Goal: Task Accomplishment & Management: Use online tool/utility

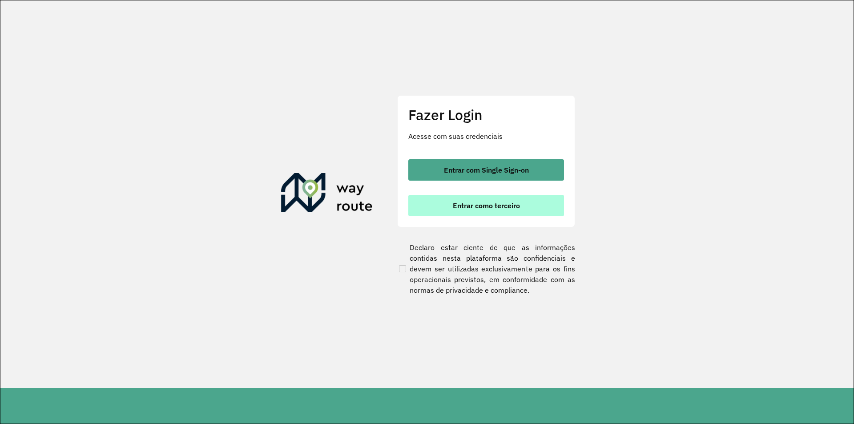
click at [434, 203] on button "Entrar como terceiro" at bounding box center [487, 205] width 156 height 21
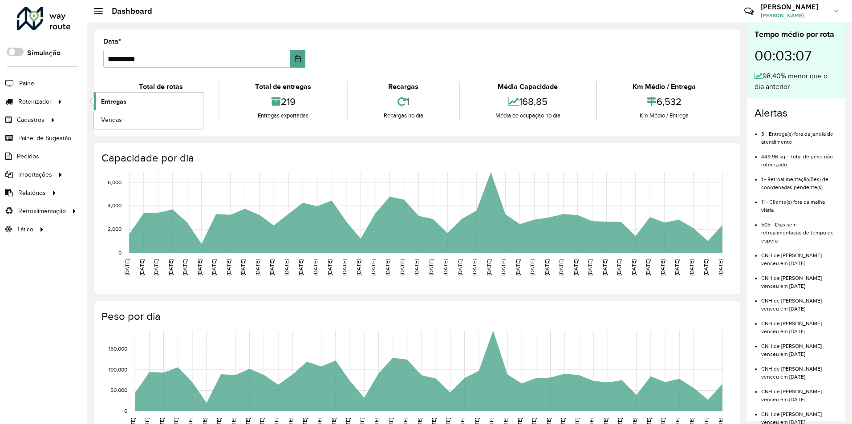
click at [135, 99] on link "Entregas" at bounding box center [148, 102] width 109 height 18
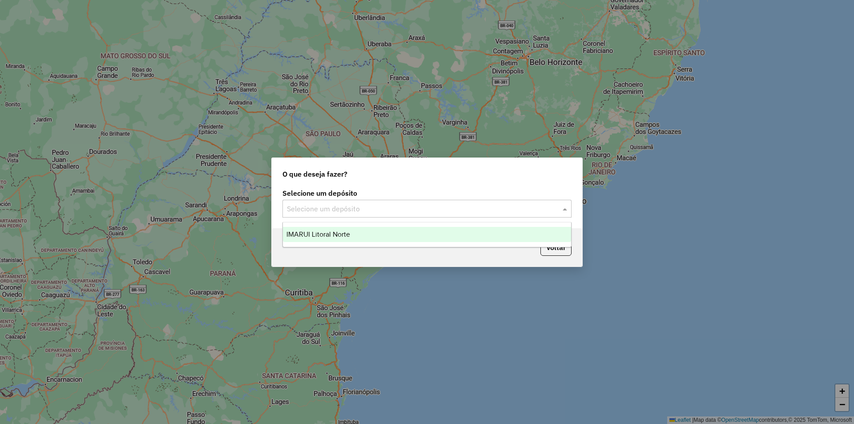
click at [403, 210] on input "text" at bounding box center [418, 209] width 263 height 11
click at [363, 240] on div "IMARUI Litoral Norte" at bounding box center [427, 234] width 288 height 15
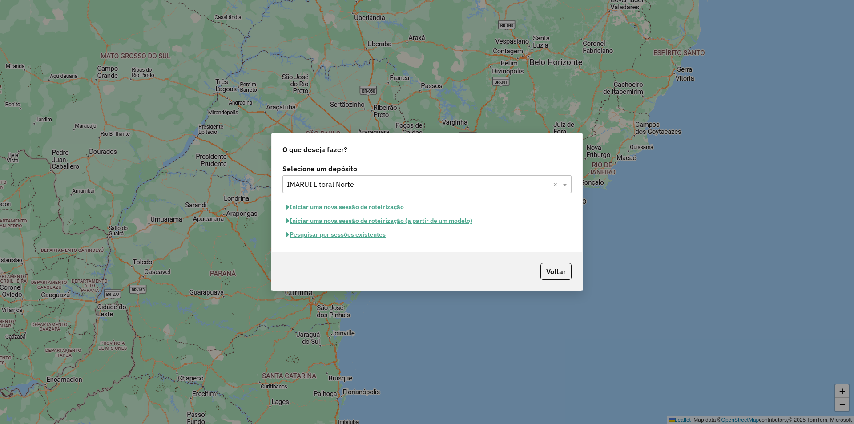
click at [330, 236] on button "Pesquisar por sessões existentes" at bounding box center [336, 235] width 107 height 14
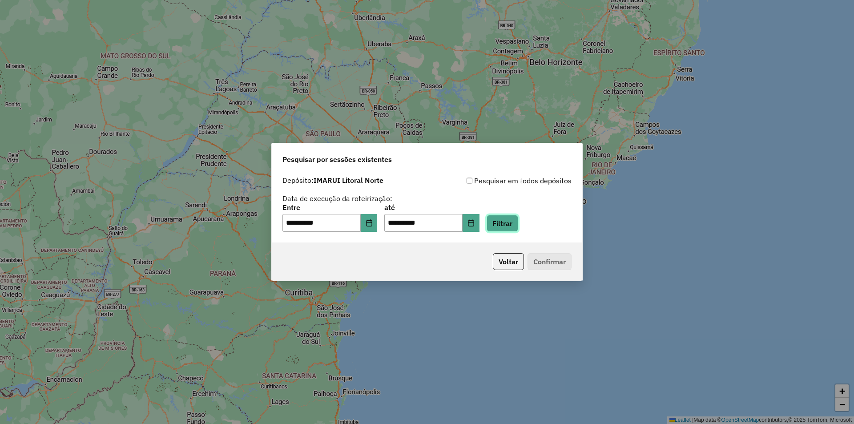
click at [518, 224] on button "Filtrar" at bounding box center [503, 223] width 32 height 17
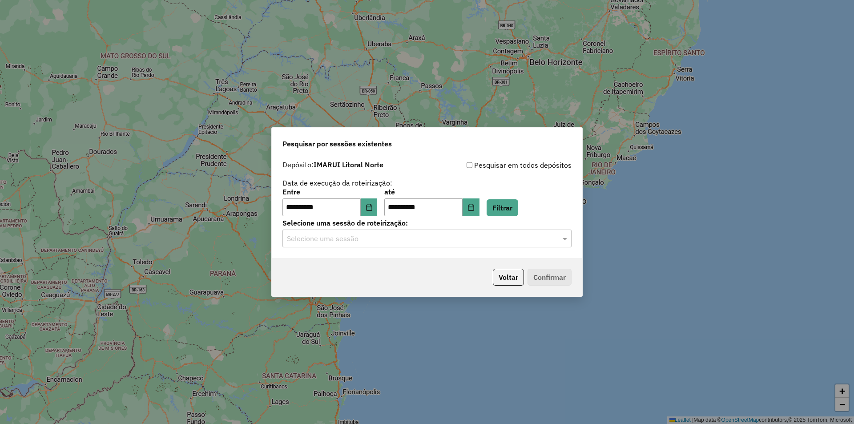
click at [360, 236] on input "text" at bounding box center [418, 239] width 263 height 11
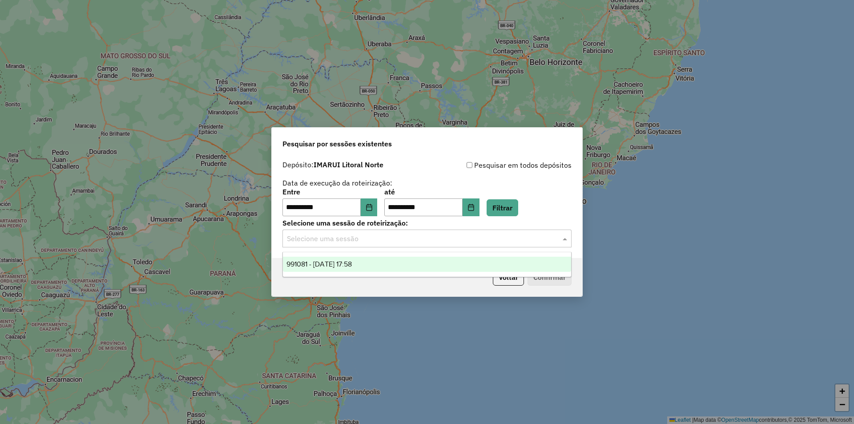
click at [349, 270] on div "991081 - 19/08/2025 17:58" at bounding box center [427, 264] width 288 height 15
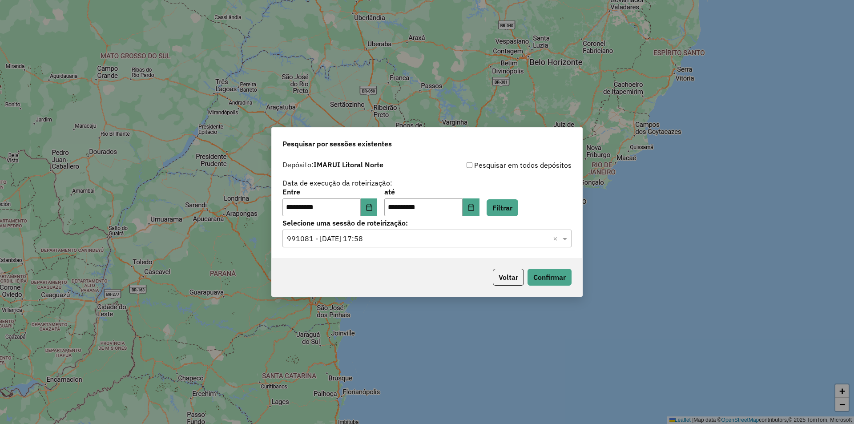
click at [561, 287] on div "Voltar Confirmar" at bounding box center [427, 277] width 311 height 38
click at [559, 278] on button "Confirmar" at bounding box center [550, 277] width 44 height 17
